Goal: Task Accomplishment & Management: Complete application form

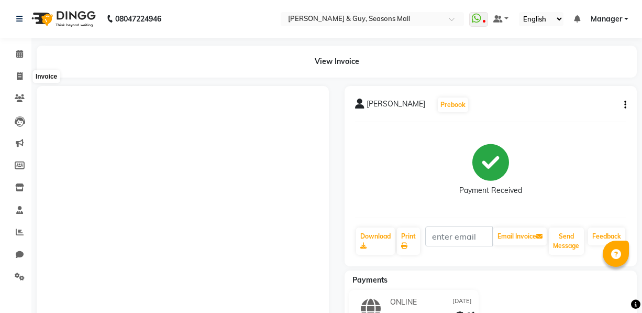
click at [19, 75] on icon at bounding box center [20, 76] width 6 height 8
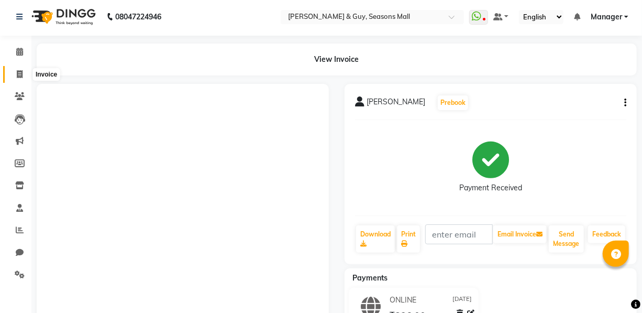
select select "3906"
select select "service"
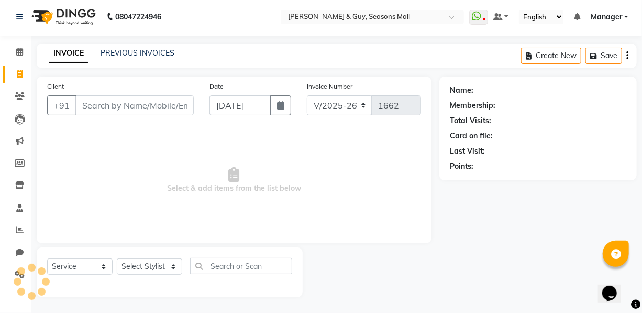
click at [156, 105] on input "Client" at bounding box center [134, 105] width 118 height 20
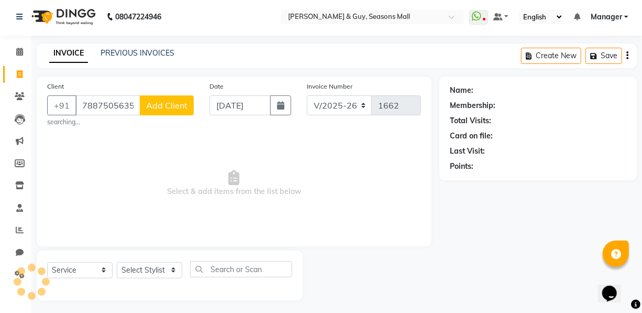
type input "7887505635"
click at [156, 105] on span "Add Client" at bounding box center [166, 105] width 41 height 10
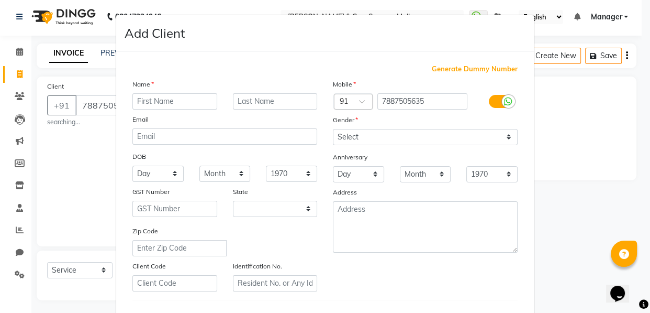
select select "22"
click at [156, 104] on input "text" at bounding box center [175, 101] width 85 height 16
type input "[PERSON_NAME]"
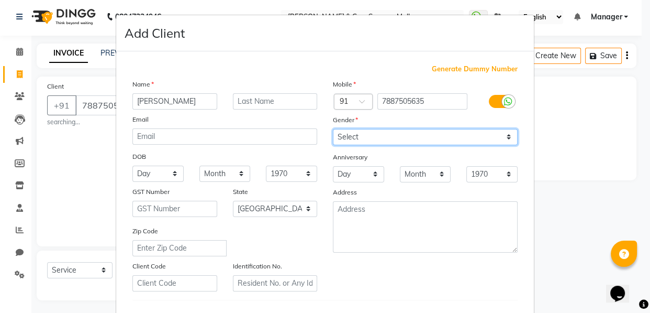
click at [340, 138] on select "Select [DEMOGRAPHIC_DATA] [DEMOGRAPHIC_DATA] Other Prefer Not To Say" at bounding box center [425, 137] width 185 height 16
select select "[DEMOGRAPHIC_DATA]"
click at [333, 129] on select "Select [DEMOGRAPHIC_DATA] [DEMOGRAPHIC_DATA] Other Prefer Not To Say" at bounding box center [425, 137] width 185 height 16
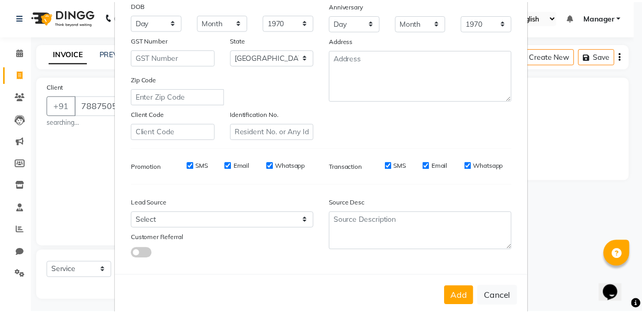
scroll to position [173, 0]
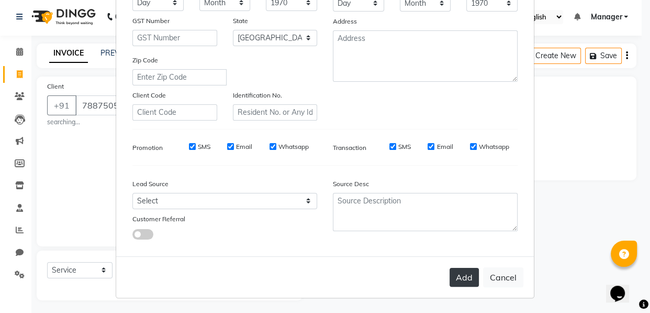
click at [465, 283] on button "Add" at bounding box center [464, 277] width 29 height 19
type input "78******35"
select select
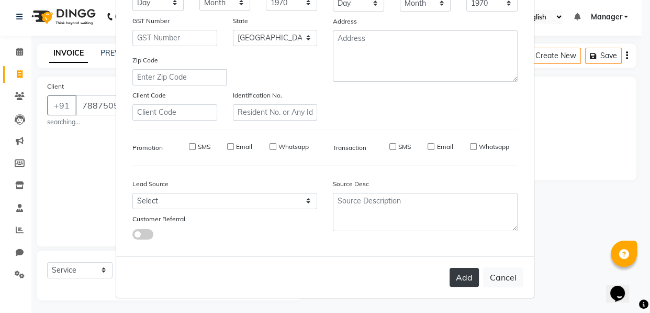
select select "null"
select select
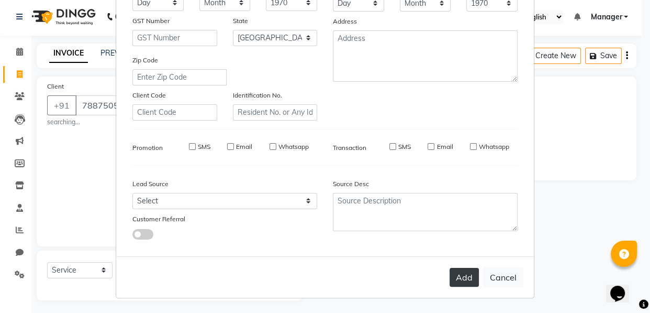
checkbox input "false"
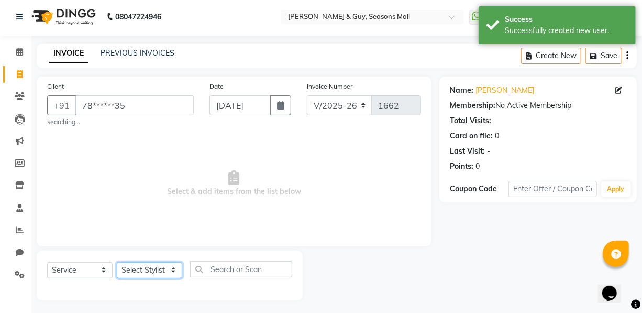
click at [140, 272] on select "Select Stylist AKASH [PERSON_NAME] Manager [PERSON_NAME] Nitin POOJA [PERSON_NA…" at bounding box center [149, 270] width 65 height 16
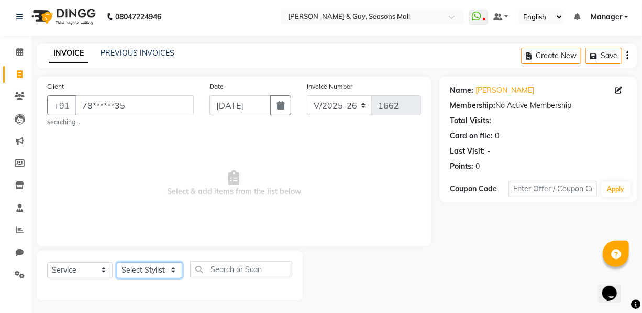
select select "19234"
click at [117, 262] on select "Select Stylist AKASH [PERSON_NAME] Manager [PERSON_NAME] Nitin POOJA [PERSON_NA…" at bounding box center [149, 270] width 65 height 16
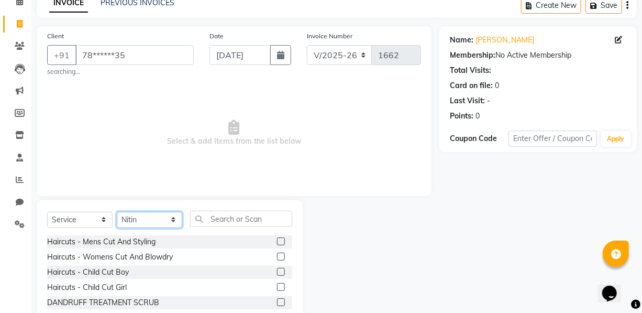
scroll to position [110, 0]
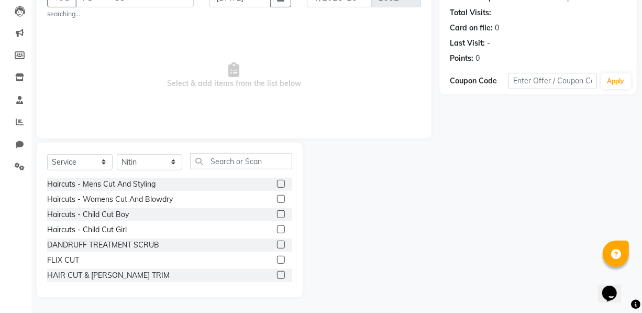
click at [277, 274] on label at bounding box center [281, 275] width 8 height 8
click at [277, 274] on input "checkbox" at bounding box center [280, 275] width 7 height 7
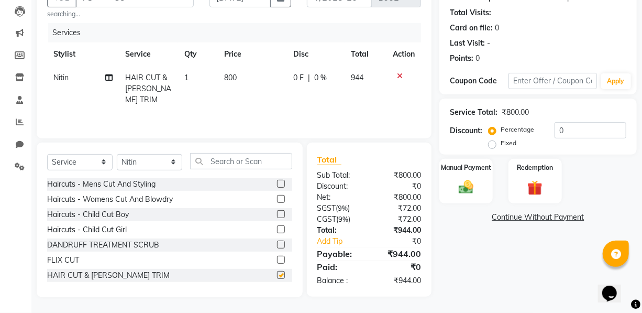
checkbox input "false"
click at [470, 189] on img at bounding box center [466, 187] width 25 height 18
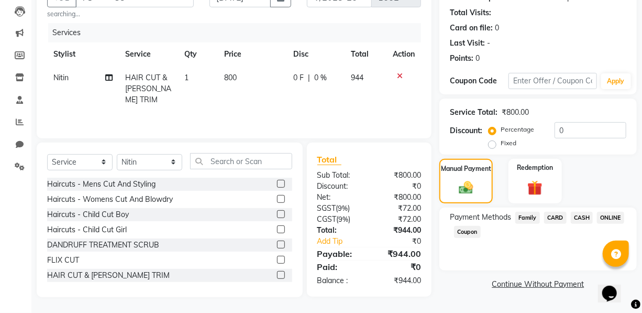
click at [606, 215] on span "ONLINE" at bounding box center [610, 218] width 27 height 12
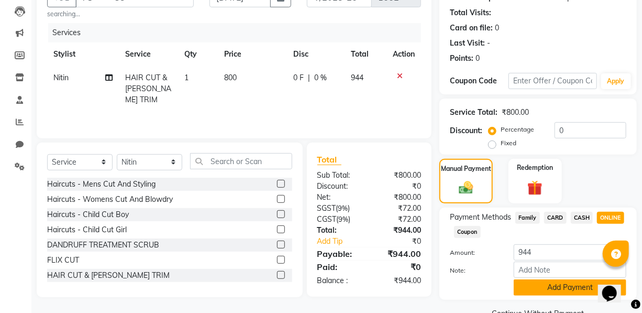
click at [559, 285] on button "Add Payment" at bounding box center [570, 287] width 113 height 16
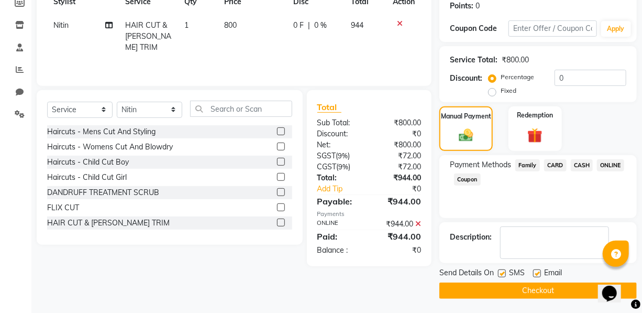
scroll to position [163, 0]
click at [556, 284] on button "Checkout" at bounding box center [537, 290] width 197 height 16
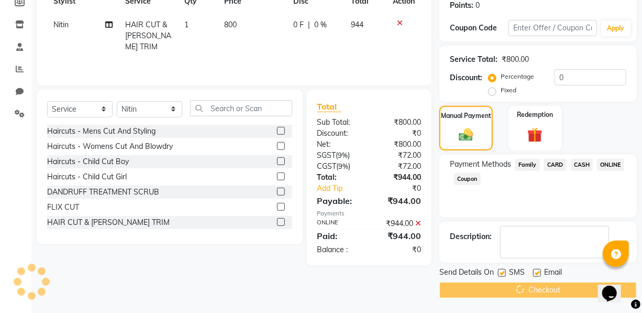
scroll to position [0, 0]
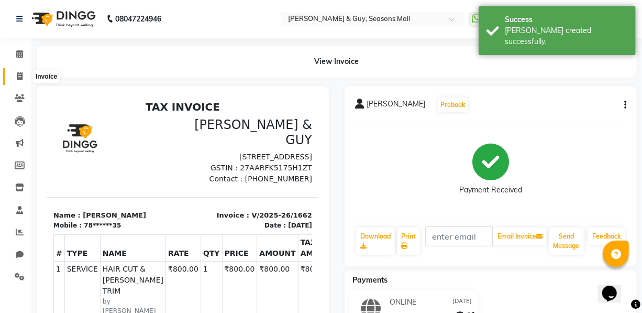
click at [17, 77] on icon at bounding box center [20, 76] width 6 height 8
select select "service"
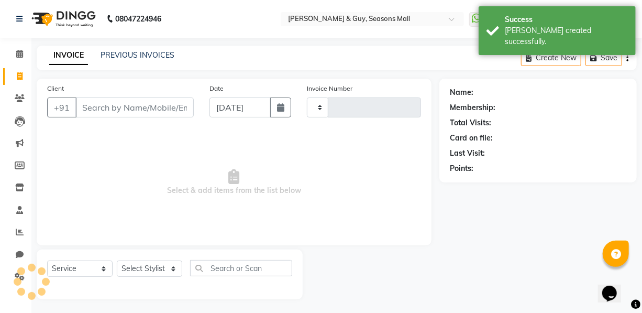
scroll to position [2, 0]
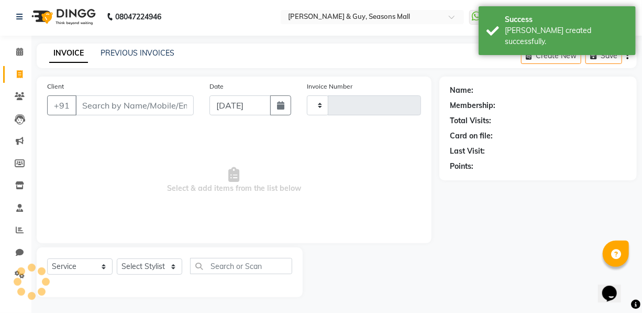
type input "1663"
select select "3906"
click at [138, 106] on input "Client" at bounding box center [134, 105] width 118 height 20
